Goal: Book appointment/travel/reservation

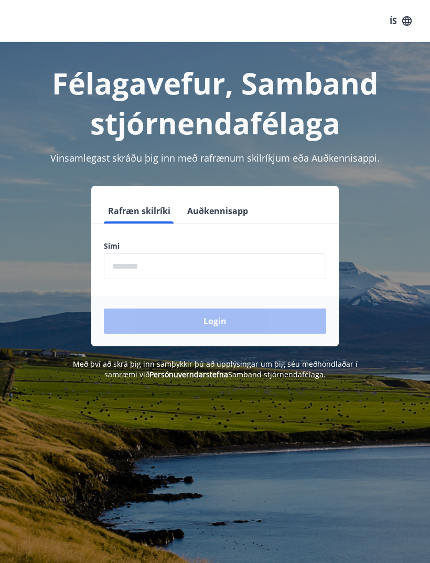
click at [200, 254] on input "phone" at bounding box center [215, 266] width 223 height 26
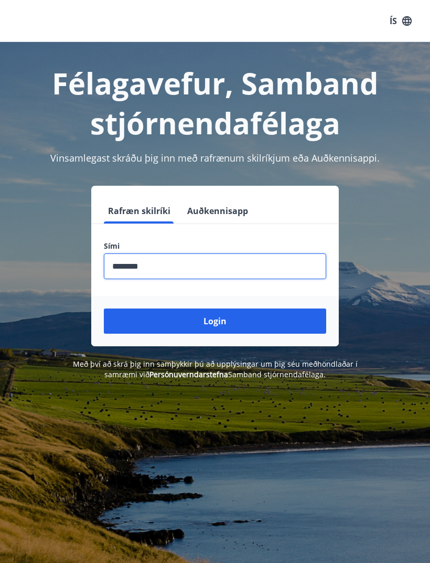
type input "********"
click at [224, 324] on button "Login" at bounding box center [215, 321] width 223 height 25
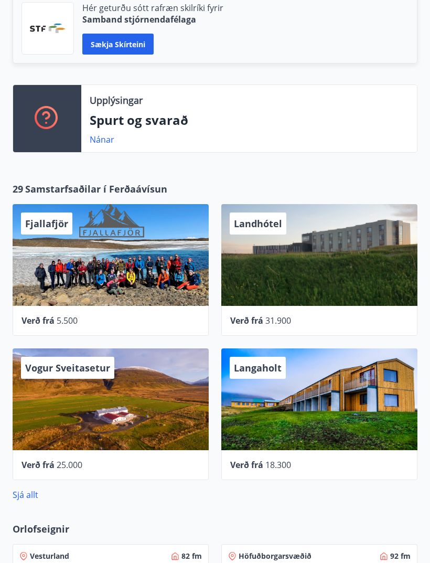
scroll to position [317, 0]
click at [30, 497] on link "Sjá allt" at bounding box center [26, 495] width 26 height 12
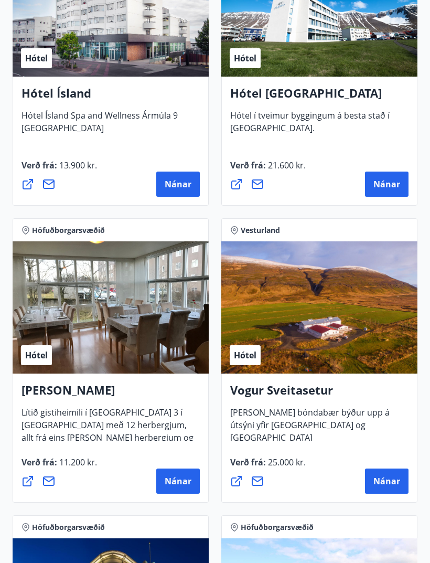
scroll to position [2668, 0]
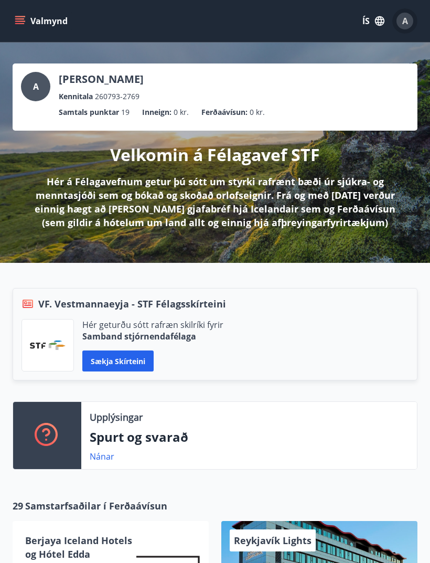
click at [407, 18] on span "A" at bounding box center [406, 21] width 6 height 12
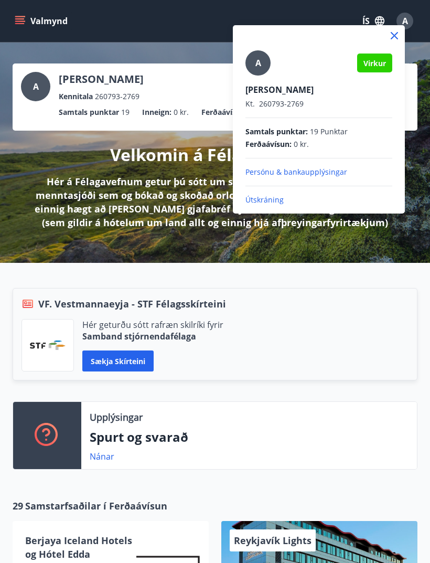
click at [376, 282] on div at bounding box center [215, 281] width 430 height 563
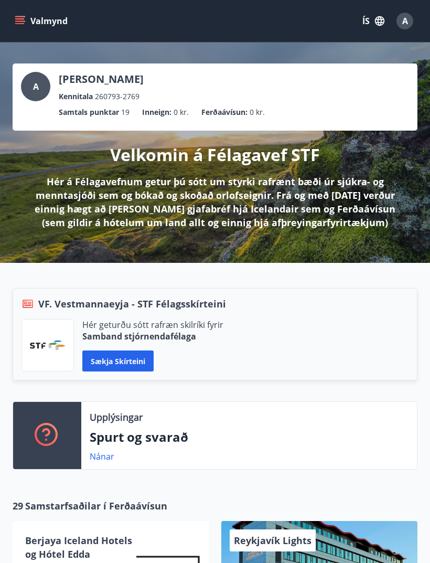
click at [19, 28] on button "Valmynd" at bounding box center [42, 21] width 59 height 19
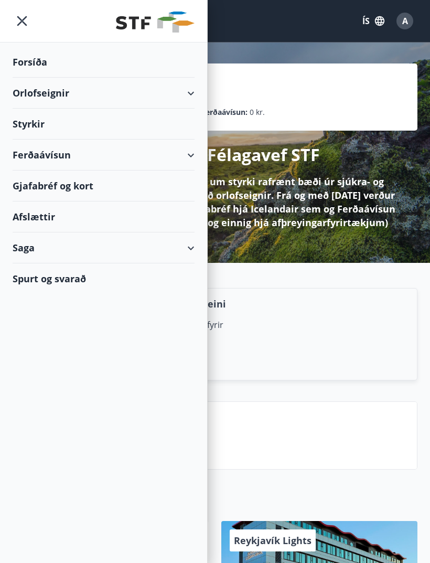
click at [192, 91] on div "Orlofseignir" at bounding box center [104, 93] width 182 height 31
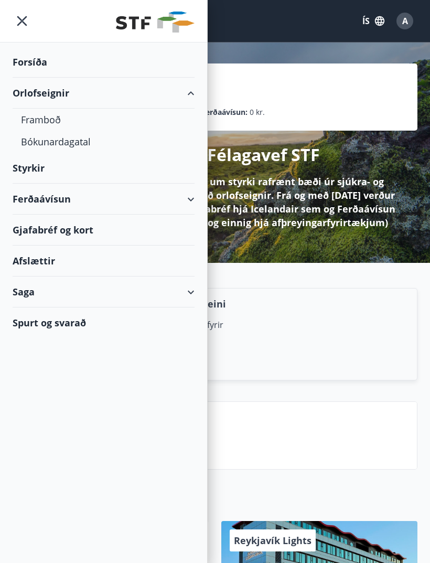
click at [49, 94] on div "Orlofseignir" at bounding box center [104, 93] width 182 height 31
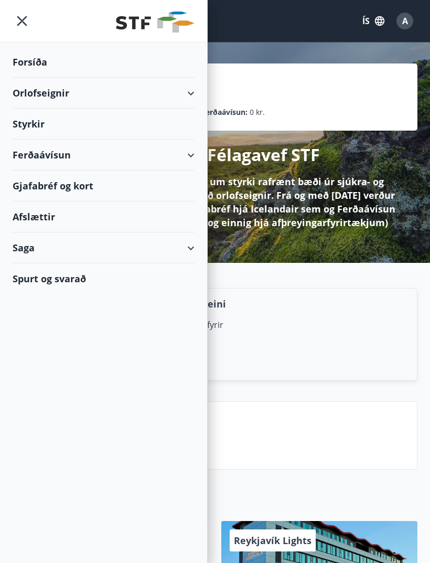
click at [66, 93] on div "Orlofseignir" at bounding box center [104, 93] width 182 height 31
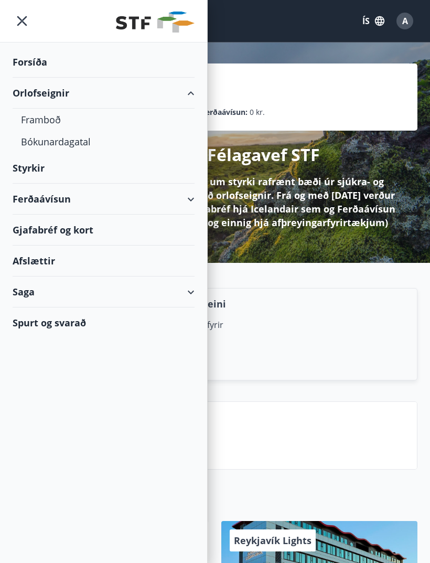
click at [55, 120] on div "Framboð" at bounding box center [103, 120] width 165 height 22
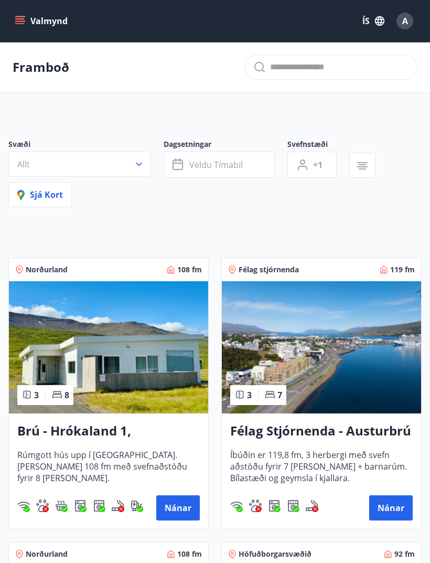
click at [308, 172] on button "+1" at bounding box center [312, 165] width 49 height 26
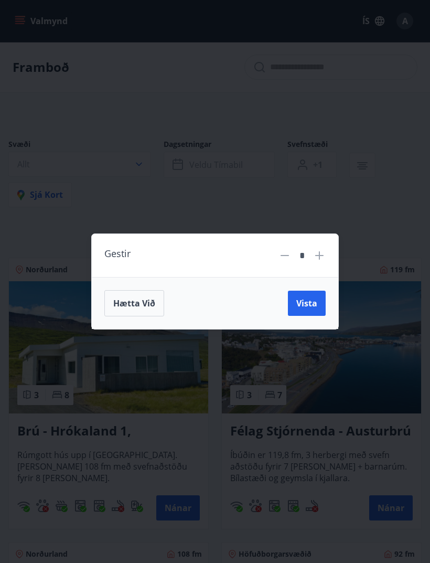
click at [319, 255] on icon at bounding box center [319, 255] width 1 height 1
click at [319, 255] on icon at bounding box center [319, 255] width 8 height 8
click at [323, 255] on icon at bounding box center [319, 255] width 13 height 13
click at [325, 253] on icon at bounding box center [319, 255] width 13 height 13
type input "*"
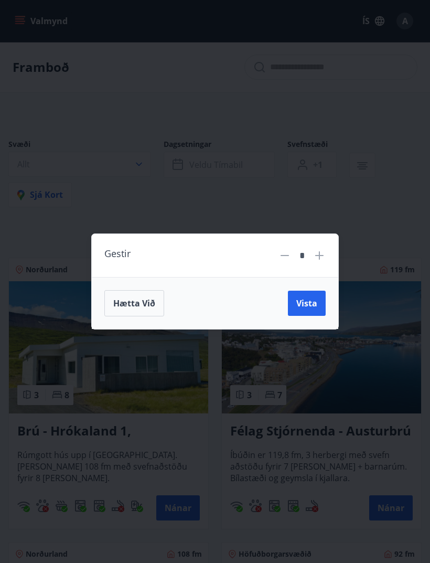
click at [314, 310] on button "Vista" at bounding box center [307, 303] width 38 height 25
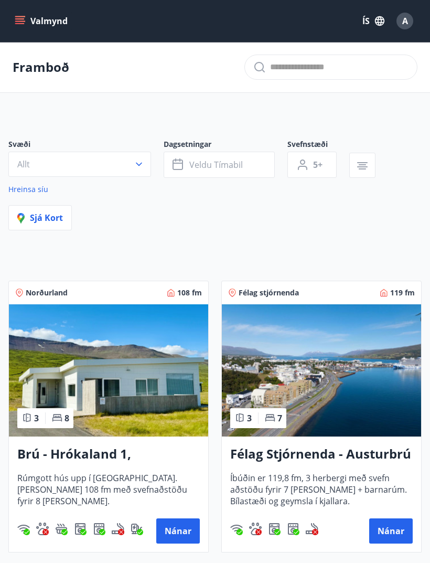
click at [244, 168] on button "Veldu tímabil" at bounding box center [219, 165] width 111 height 26
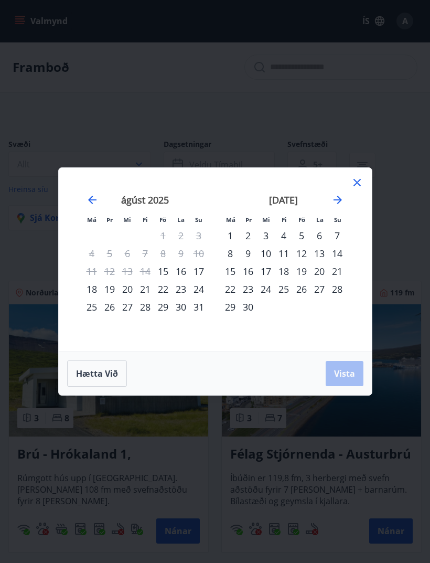
click at [337, 201] on icon "Move forward to switch to the next month." at bounding box center [338, 200] width 13 height 13
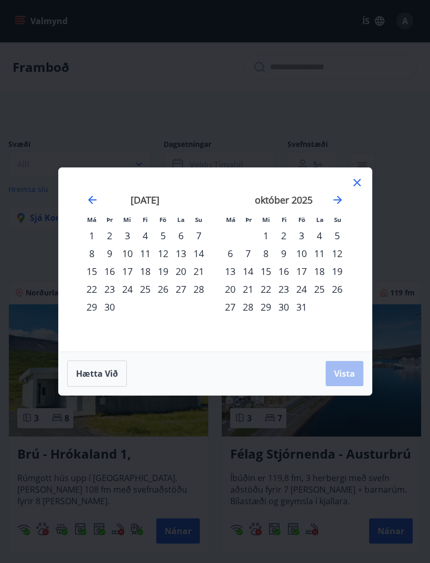
click at [340, 200] on icon "Move forward to switch to the next month." at bounding box center [338, 200] width 8 height 8
click at [429, 165] on div "Má Þr Mi Fi Fö La Su Má Þr Mi Fi Fö La Su [DATE] 1 2 3 4 5 6 7 8 9 10 11 12 13 …" at bounding box center [215, 281] width 430 height 563
click at [407, 239] on div "Má Þr Mi Fi Fö La Su Má Þr Mi Fi Fö La Su [DATE] 1 2 3 4 5 6 7 8 9 10 11 12 13 …" at bounding box center [215, 281] width 430 height 563
click at [406, 219] on div "Má Þr Mi Fi Fö La Su Má Þr Mi Fi Fö La Su [DATE] 1 2 3 4 5 6 7 8 9 10 11 12 13 …" at bounding box center [215, 281] width 430 height 563
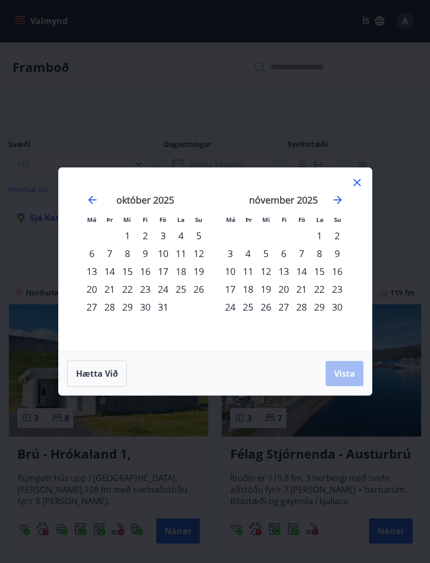
click at [358, 176] on icon at bounding box center [357, 182] width 13 height 13
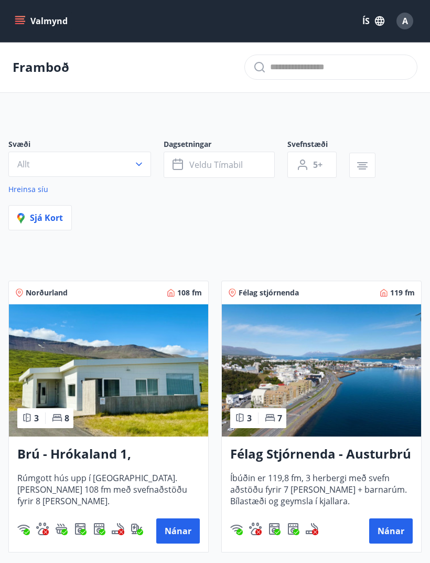
click at [110, 158] on button "Allt" at bounding box center [79, 164] width 143 height 25
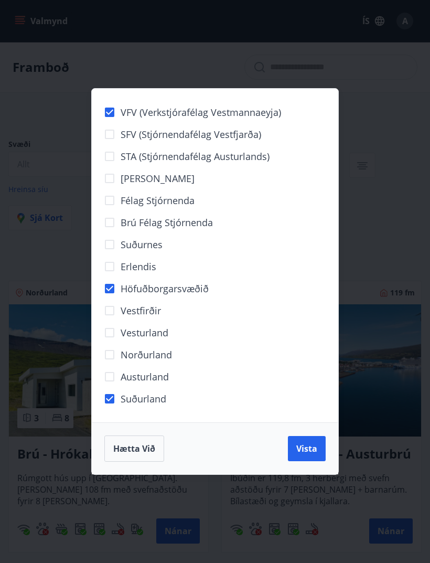
click at [306, 451] on span "Vista" at bounding box center [307, 449] width 21 height 12
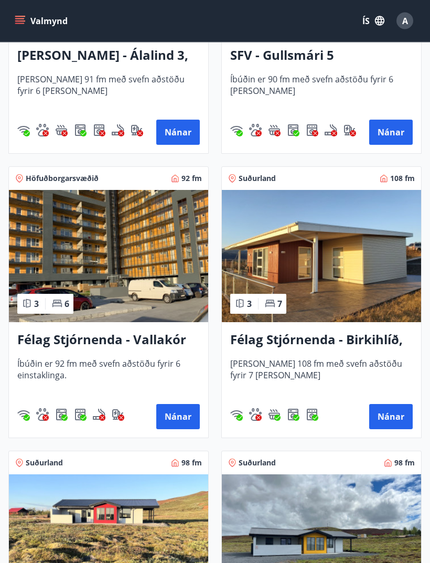
scroll to position [424, 0]
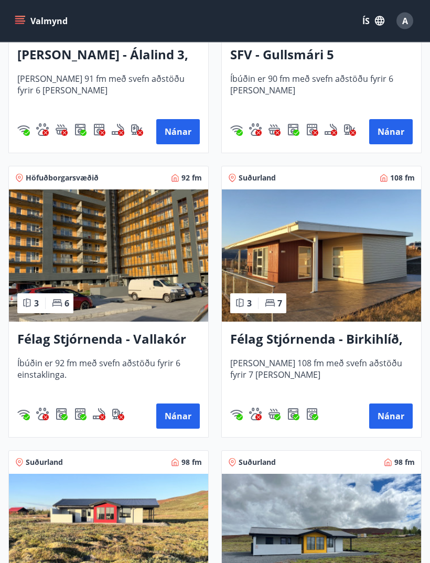
click at [376, 340] on h3 "Félag Stjórnenda - Birkihlíð, [GEOGRAPHIC_DATA]" at bounding box center [321, 340] width 183 height 19
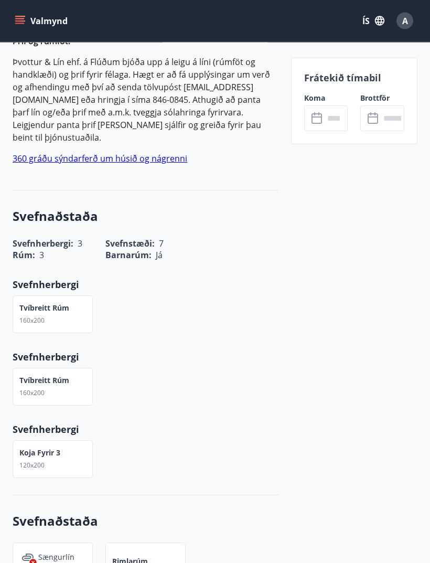
scroll to position [477, 0]
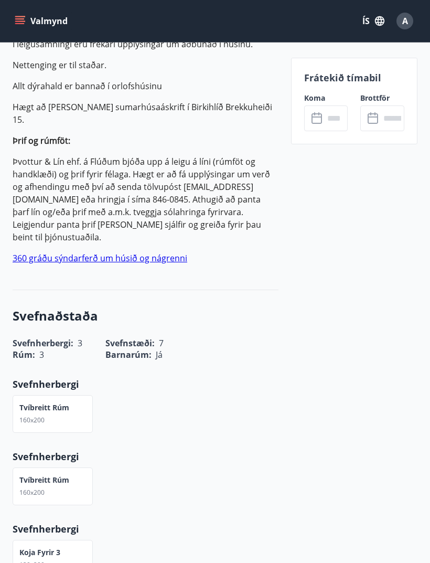
click at [325, 117] on input "text" at bounding box center [336, 118] width 24 height 26
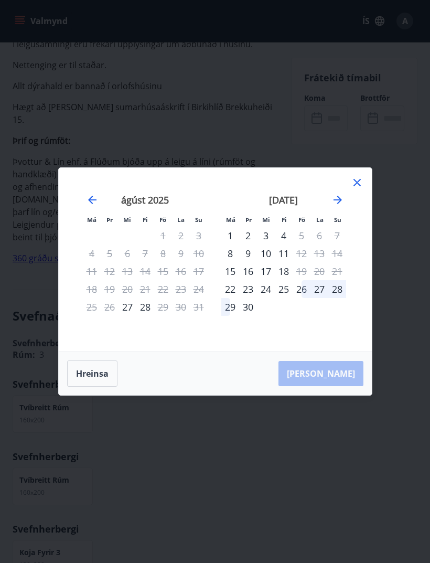
click at [340, 200] on icon "Move forward to switch to the next month." at bounding box center [338, 200] width 13 height 13
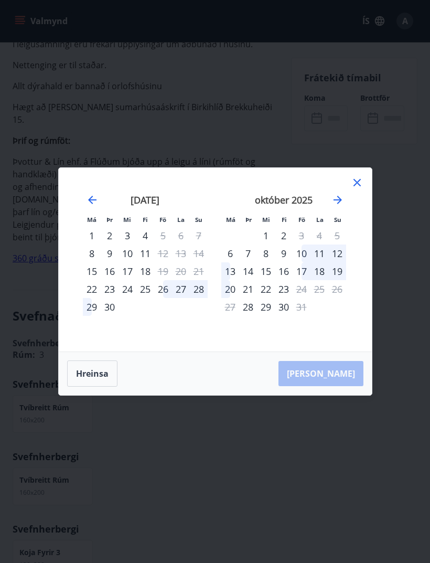
click at [342, 200] on icon "Move forward to switch to the next month." at bounding box center [338, 200] width 13 height 13
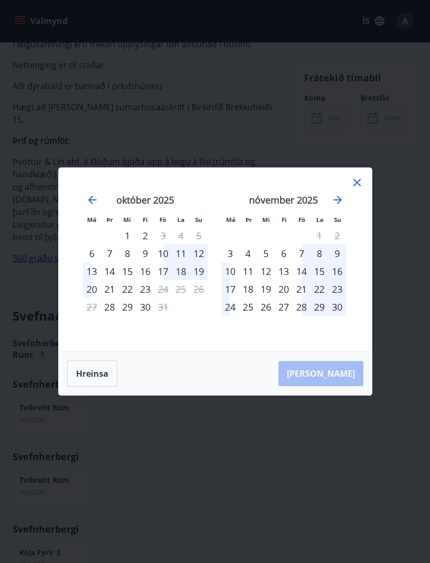
click at [340, 204] on icon "Move forward to switch to the next month." at bounding box center [338, 200] width 13 height 13
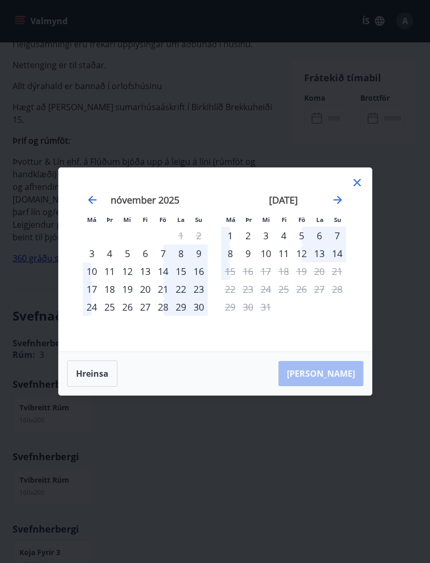
click at [272, 236] on div "3" at bounding box center [266, 236] width 18 height 18
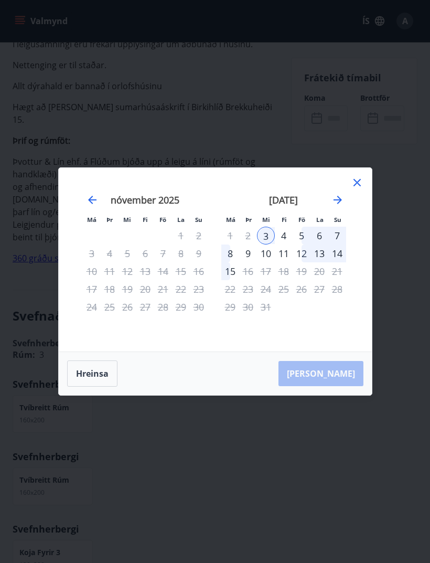
click at [342, 235] on div "7" at bounding box center [338, 236] width 18 height 18
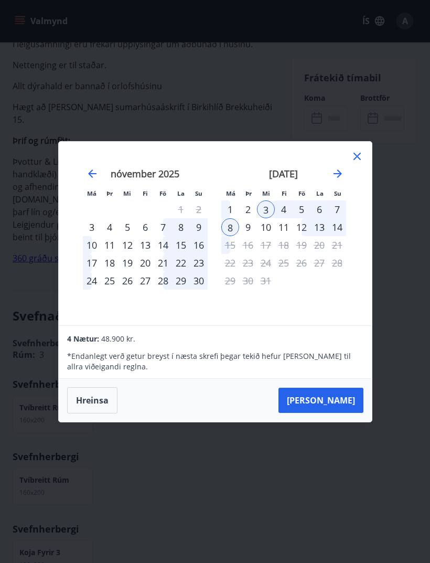
click at [345, 403] on button "[PERSON_NAME]" at bounding box center [321, 400] width 85 height 25
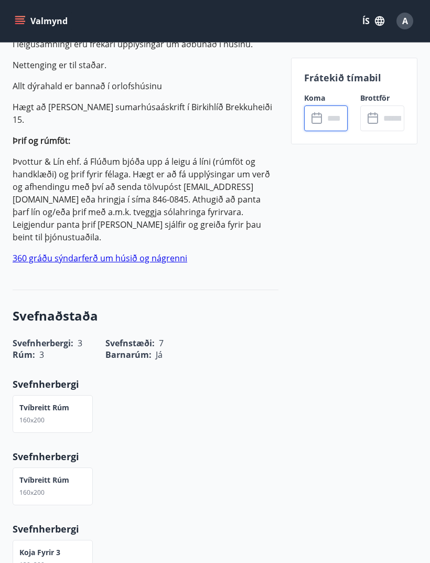
type input "******"
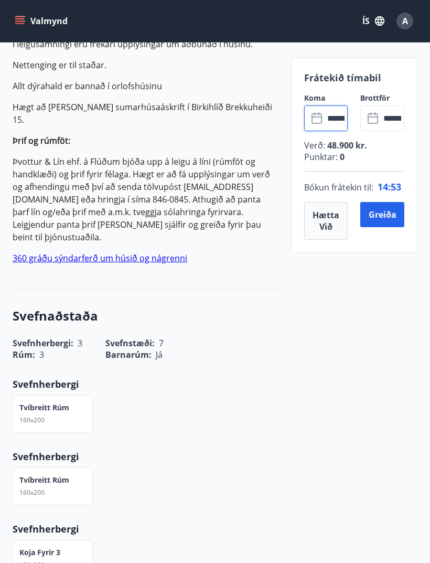
click at [325, 218] on button "Hætta við" at bounding box center [326, 221] width 44 height 38
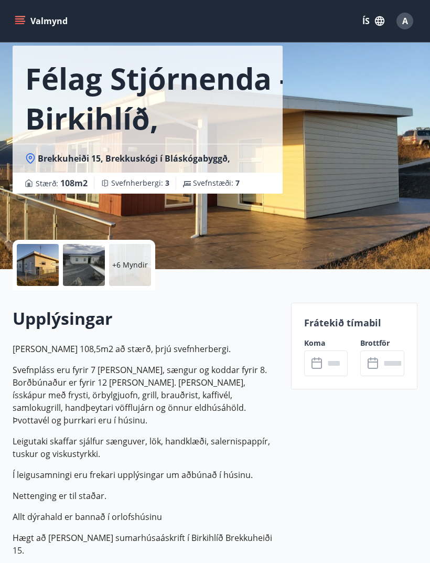
scroll to position [0, 0]
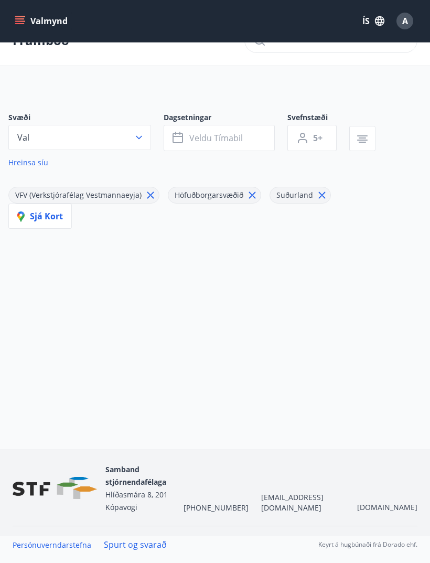
type input "*"
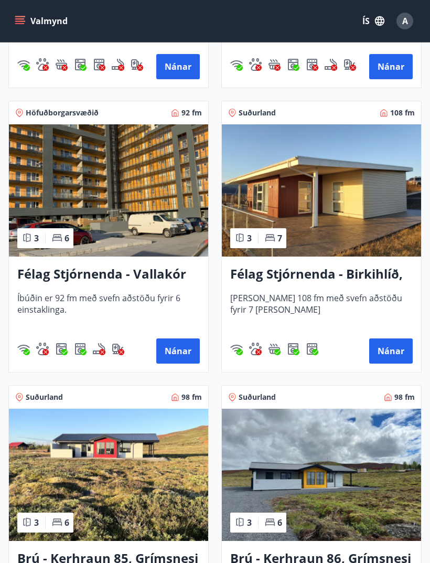
scroll to position [543, 0]
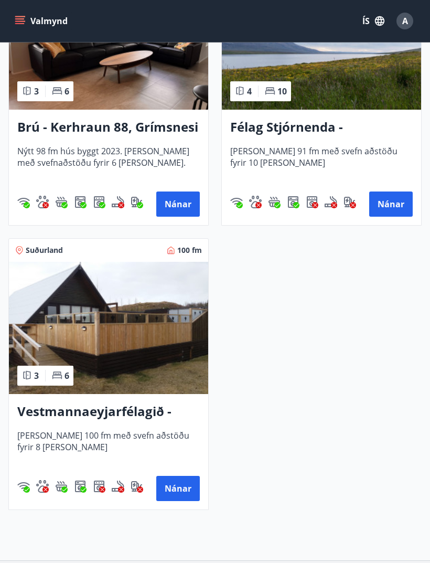
click at [141, 407] on h3 "Vestmannaeyjarfélagið - Flúðir" at bounding box center [108, 412] width 183 height 19
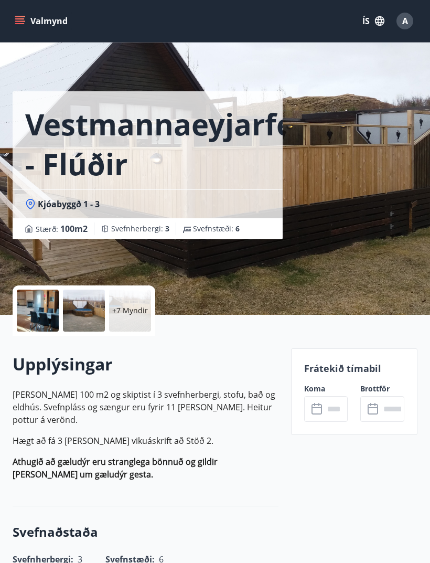
click at [97, 318] on div at bounding box center [84, 311] width 42 height 42
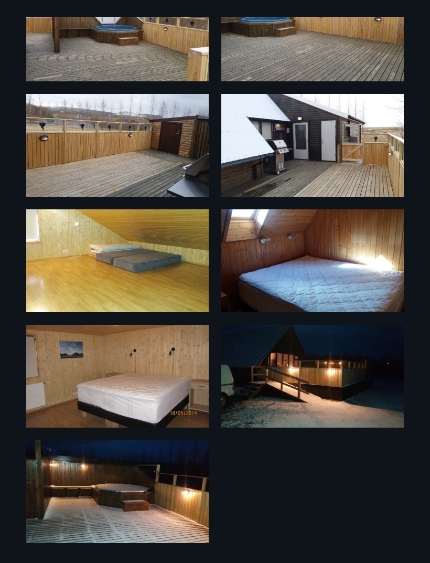
scroll to position [311, 0]
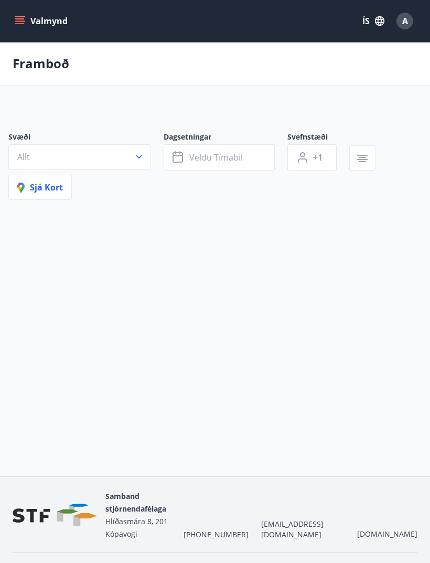
scroll to position [35, 0]
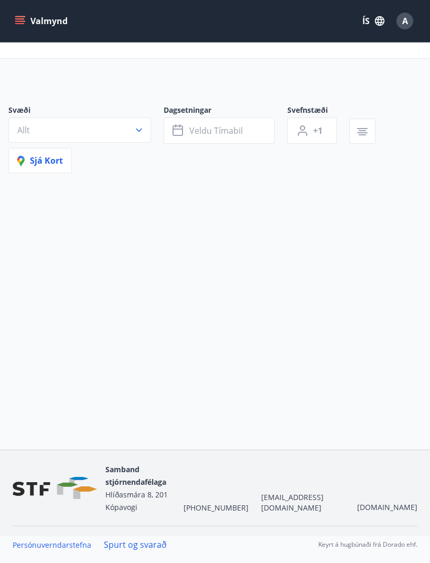
type input "*"
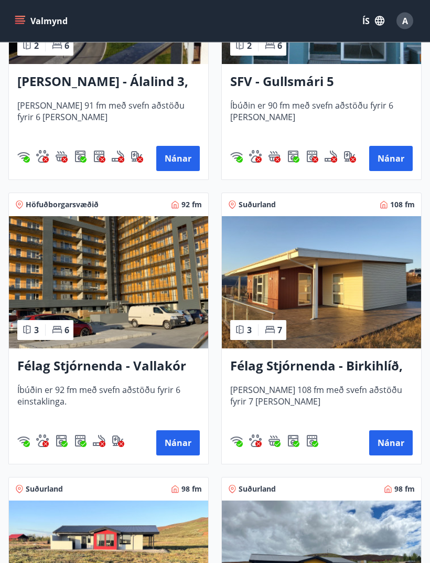
click at [366, 358] on h3 "Félag Stjórnenda - Birkihlíð, [GEOGRAPHIC_DATA]" at bounding box center [321, 366] width 183 height 19
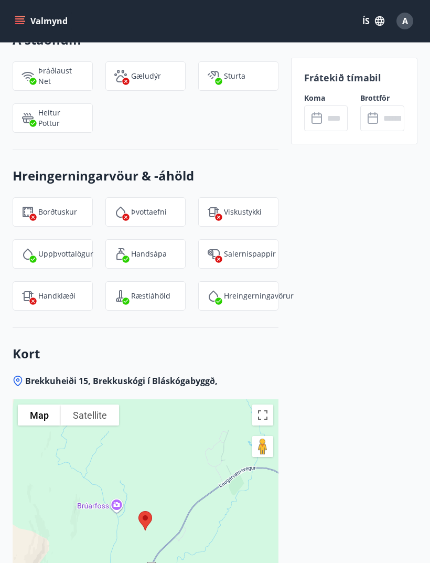
scroll to position [1713, 0]
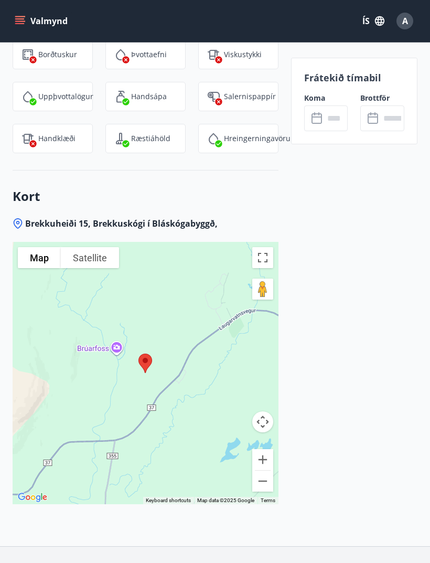
click at [263, 471] on button "Zoom out" at bounding box center [262, 481] width 21 height 21
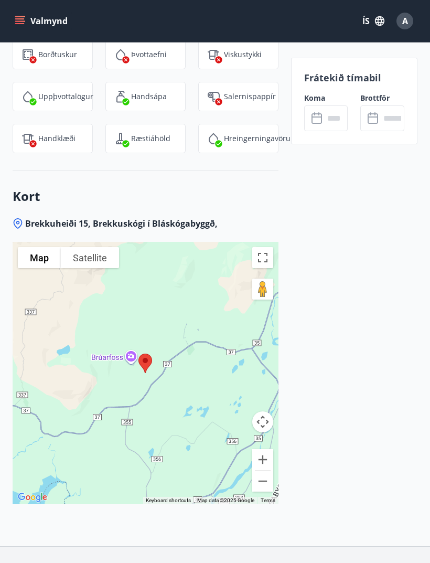
click at [260, 471] on button "Zoom out" at bounding box center [262, 481] width 21 height 21
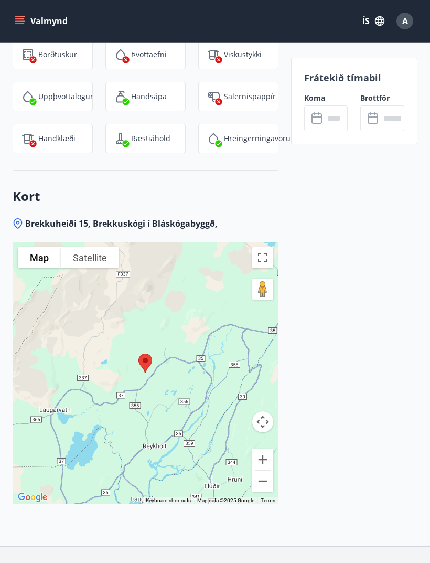
click at [263, 471] on button "Zoom out" at bounding box center [262, 481] width 21 height 21
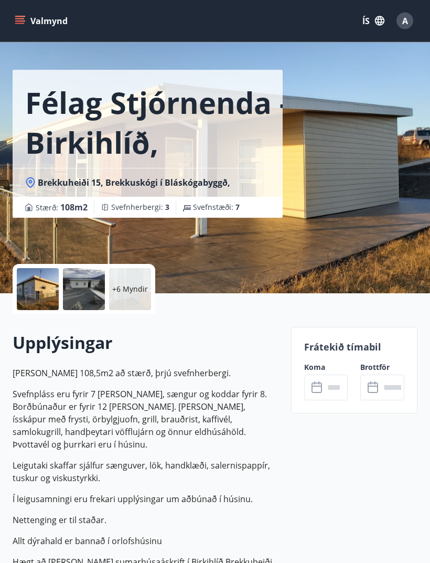
scroll to position [0, 0]
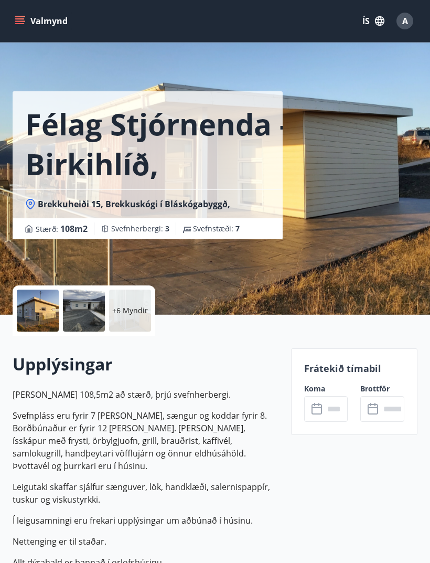
click at [135, 312] on p "+6 Myndir" at bounding box center [130, 310] width 36 height 10
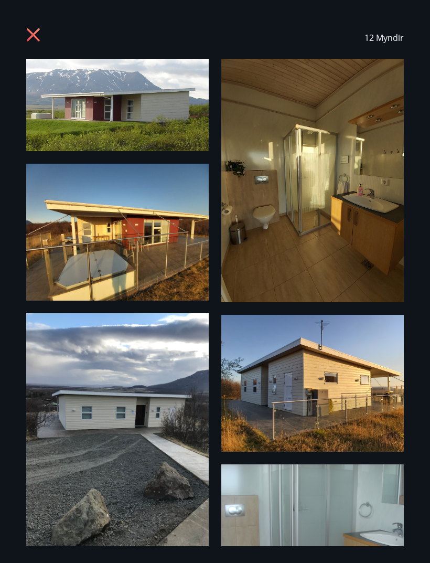
click at [33, 37] on icon at bounding box center [34, 36] width 17 height 17
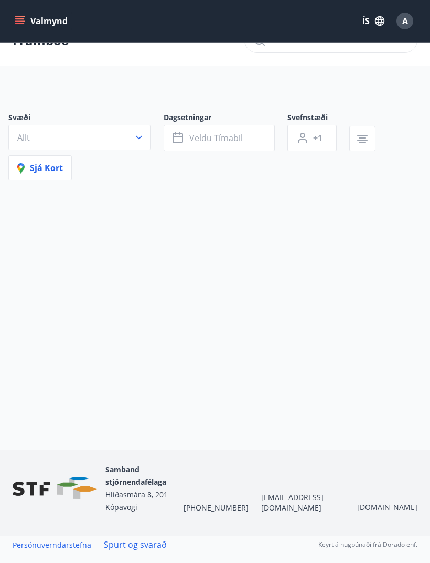
type input "*"
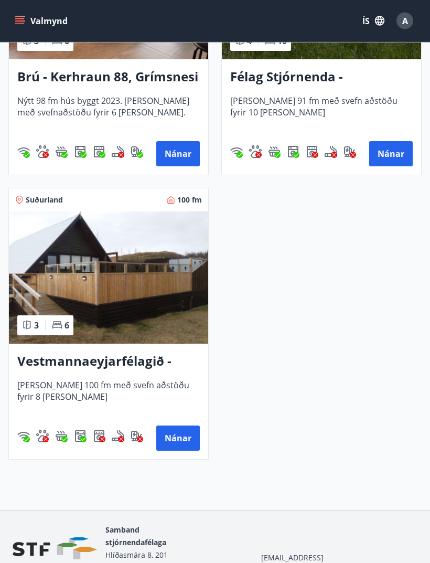
scroll to position [1256, 0]
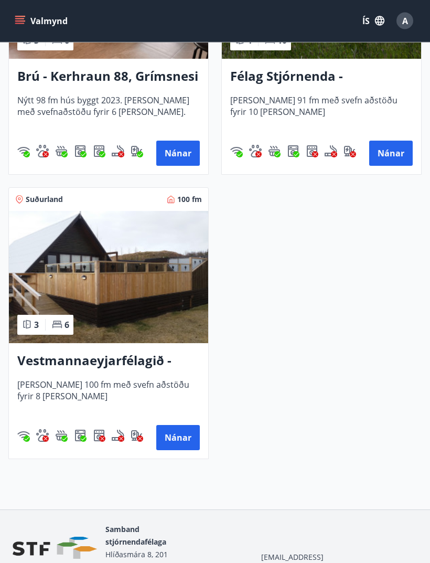
click at [120, 362] on h3 "Vestmannaeyjarfélagið - Flúðir" at bounding box center [108, 361] width 183 height 19
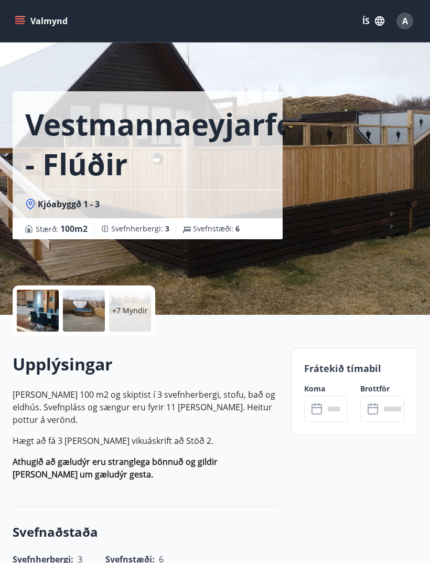
click at [132, 314] on p "+7 Myndir" at bounding box center [130, 310] width 36 height 10
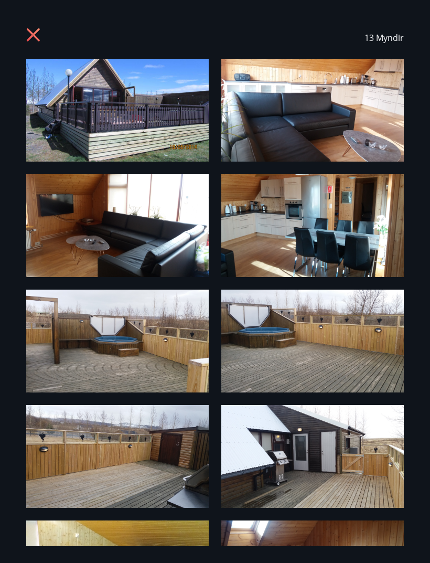
click at [38, 40] on icon at bounding box center [33, 34] width 13 height 13
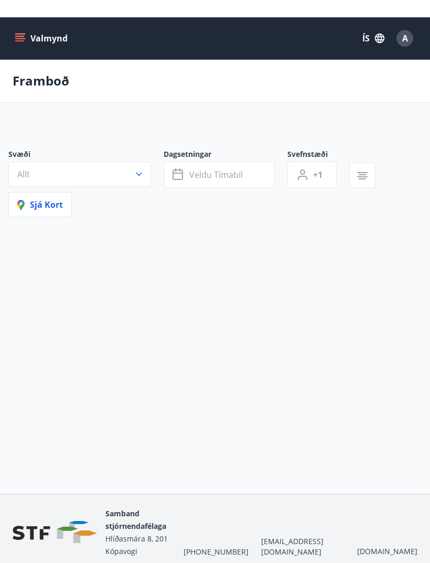
type input "*"
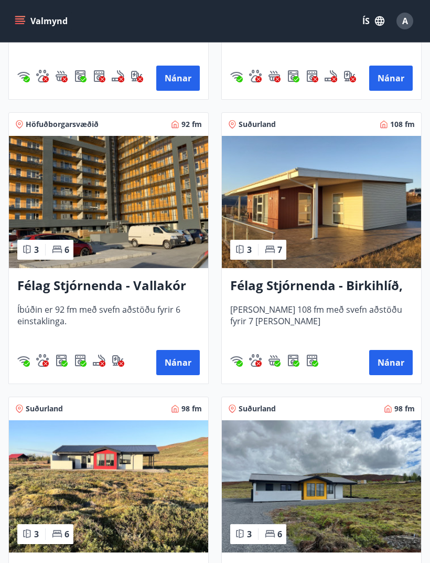
click at [370, 268] on img at bounding box center [321, 202] width 199 height 132
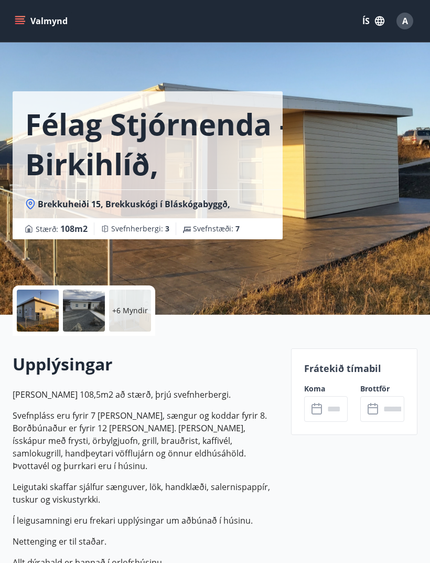
click at [133, 318] on div "+6 Myndir" at bounding box center [130, 311] width 42 height 42
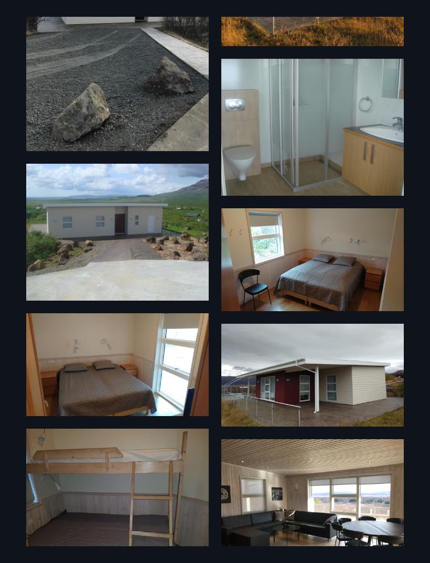
scroll to position [405, 0]
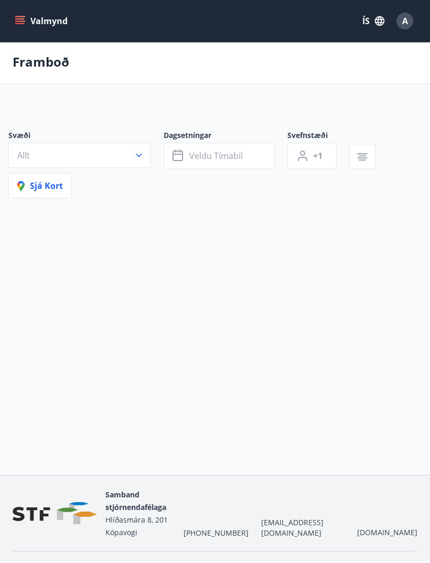
scroll to position [35, 0]
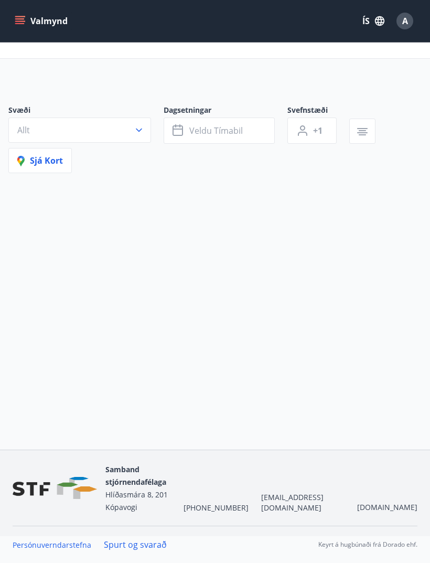
type input "*"
